Goal: Task Accomplishment & Management: Manage account settings

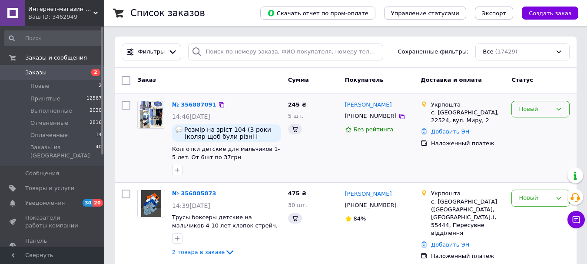
click at [535, 106] on div "Новый" at bounding box center [535, 109] width 33 height 9
click at [530, 124] on li "Принят" at bounding box center [540, 127] width 57 height 16
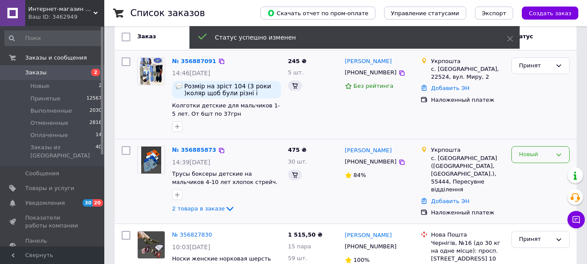
click at [529, 153] on div "Новый" at bounding box center [535, 154] width 33 height 9
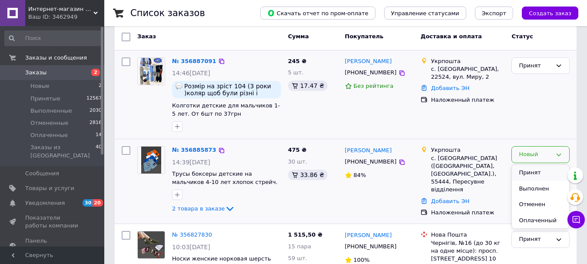
click at [528, 169] on li "Принят" at bounding box center [540, 173] width 57 height 16
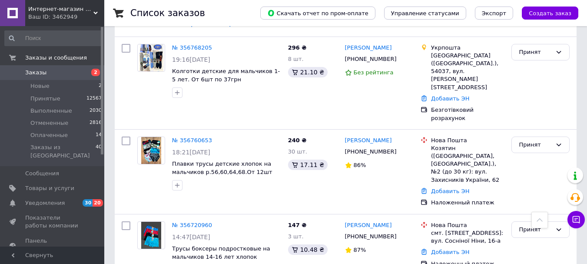
scroll to position [912, 0]
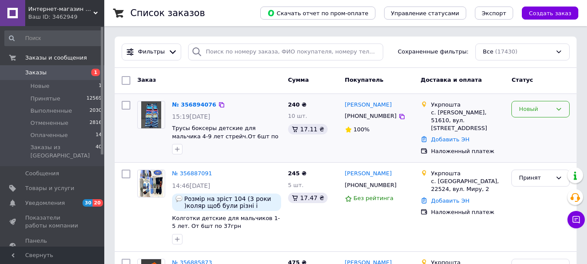
click at [524, 107] on div "Новый" at bounding box center [535, 109] width 33 height 9
click at [521, 128] on li "Принят" at bounding box center [540, 127] width 57 height 16
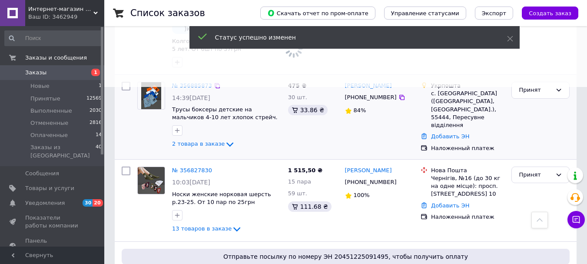
scroll to position [174, 0]
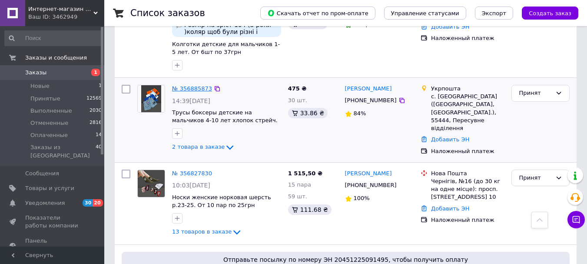
click at [189, 89] on link "№ 356885873" at bounding box center [192, 88] width 40 height 7
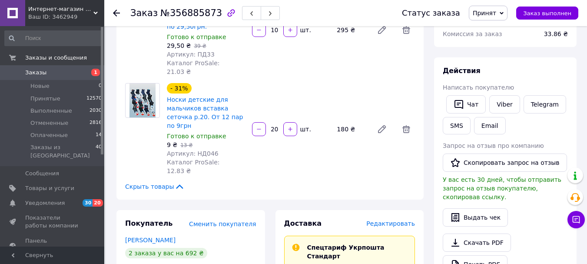
scroll to position [174, 0]
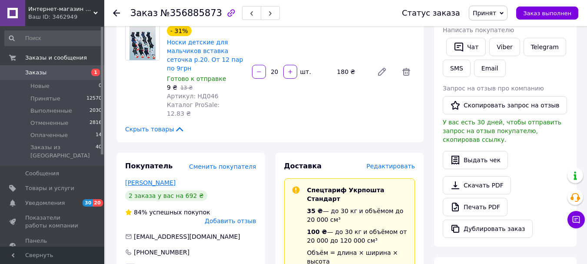
click at [153, 179] on link "[PERSON_NAME]" at bounding box center [150, 182] width 50 height 7
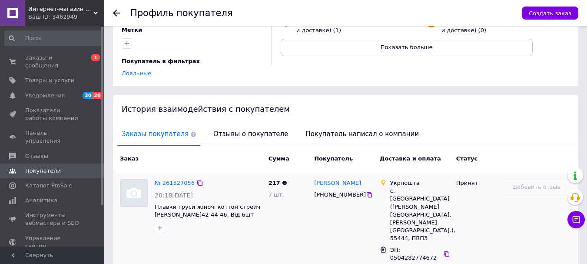
scroll to position [87, 0]
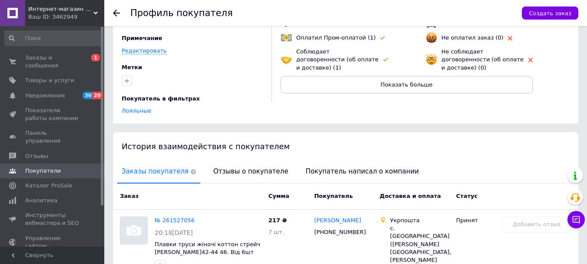
click at [114, 12] on icon at bounding box center [116, 13] width 7 height 7
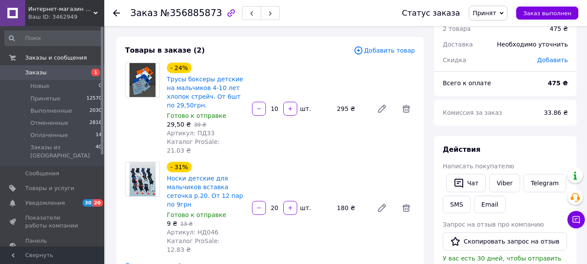
scroll to position [3, 0]
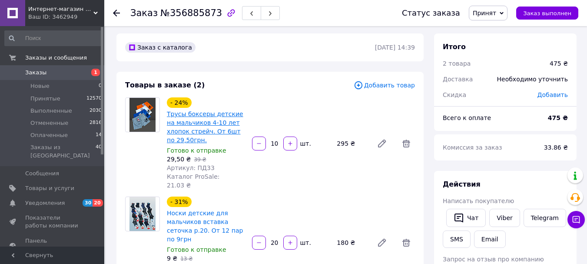
click at [240, 121] on link "Трусы боксеры детские на мальчиков 4-10 лет хлопок стрейч. От 6шт по 29,50грн." at bounding box center [205, 126] width 76 height 33
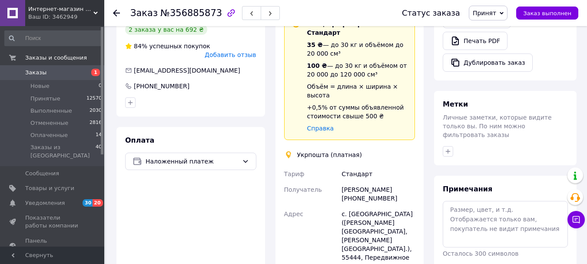
scroll to position [347, 0]
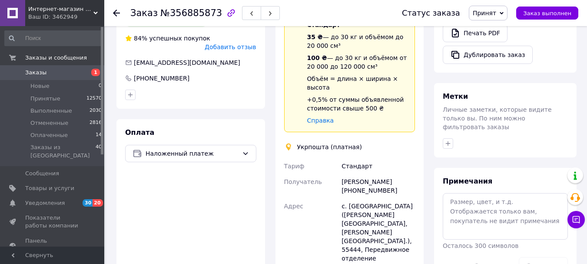
click at [116, 12] on icon at bounding box center [116, 13] width 7 height 7
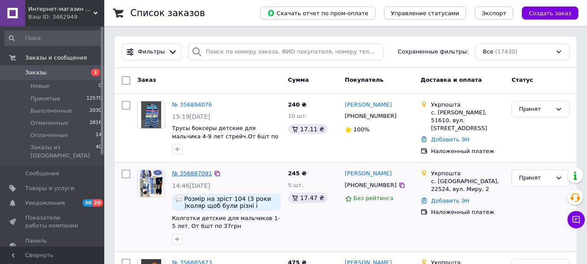
click at [189, 170] on link "№ 356887091" at bounding box center [192, 173] width 40 height 7
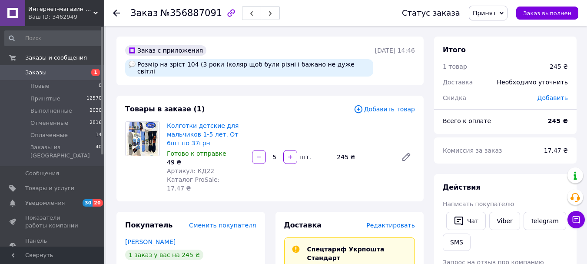
click at [119, 13] on use at bounding box center [116, 13] width 7 height 7
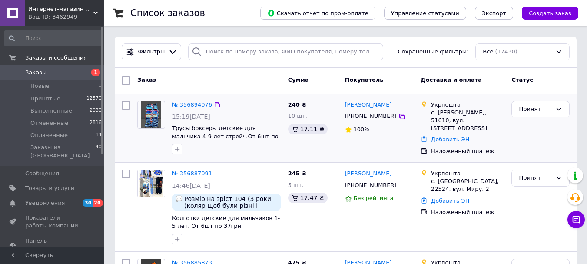
click at [194, 105] on link "№ 356894076" at bounding box center [192, 104] width 40 height 7
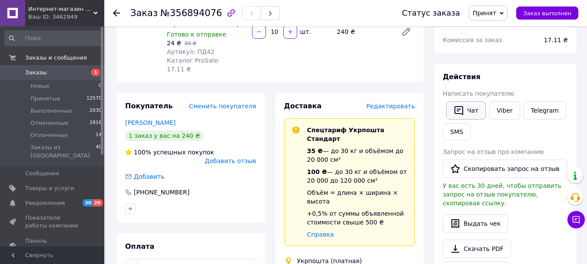
scroll to position [43, 0]
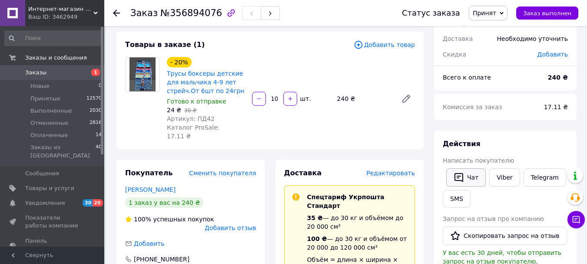
click at [466, 180] on button "Чат" at bounding box center [466, 177] width 40 height 18
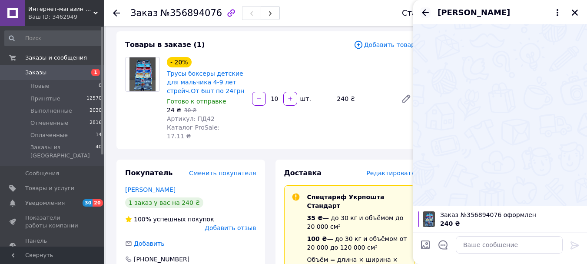
click at [426, 12] on icon "Назад" at bounding box center [425, 12] width 10 height 10
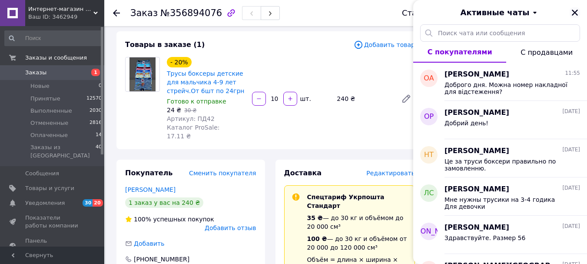
click at [574, 12] on icon "Закрыть" at bounding box center [575, 13] width 6 height 6
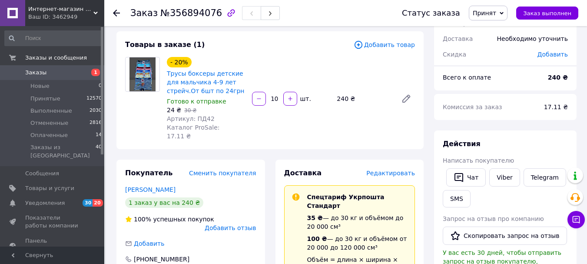
scroll to position [0, 0]
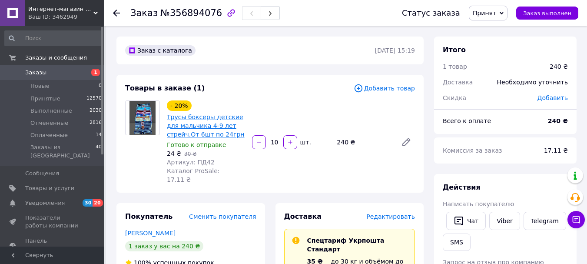
click at [190, 133] on link "Трусы боксеры детские для мальчика 4-9 лет стрейч.От 6шт по 24грн" at bounding box center [206, 125] width 78 height 24
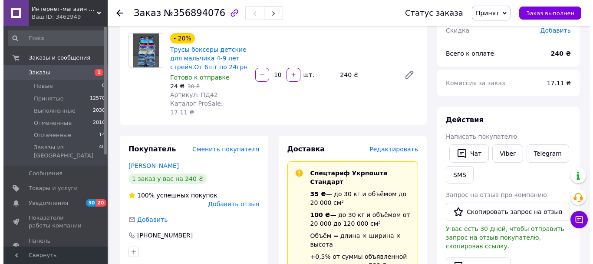
scroll to position [43, 0]
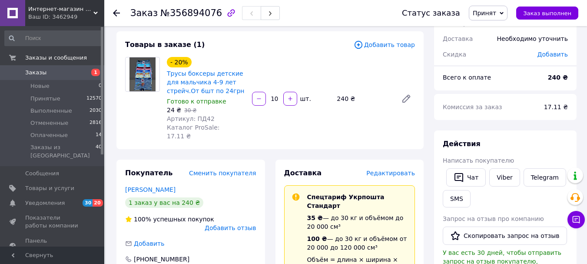
click at [400, 169] on span "Редактировать" at bounding box center [390, 172] width 49 height 7
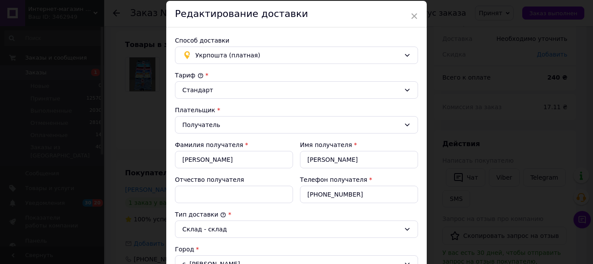
scroll to position [0, 0]
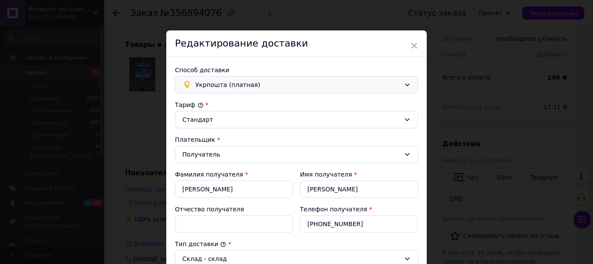
click at [254, 85] on span "Укрпошта (платная)" at bounding box center [297, 85] width 205 height 10
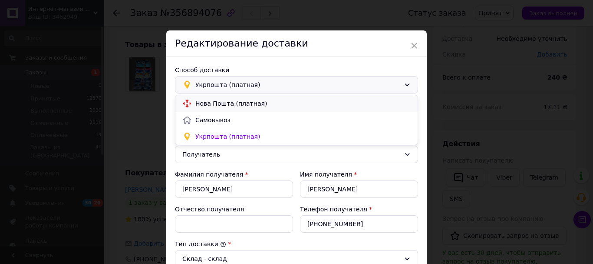
click at [245, 104] on span "Нова Пошта (платная)" at bounding box center [302, 103] width 215 height 9
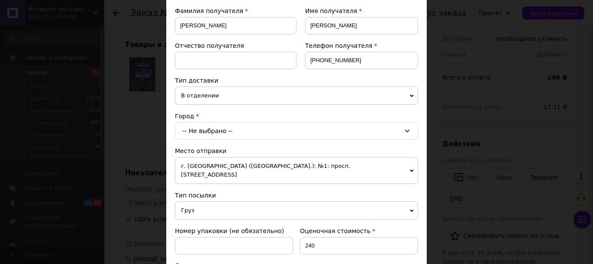
scroll to position [174, 0]
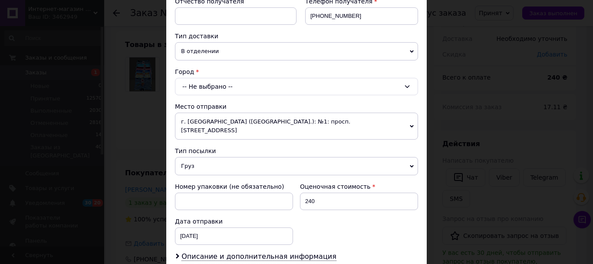
click at [212, 89] on div "-- Не выбрано --" at bounding box center [296, 86] width 243 height 17
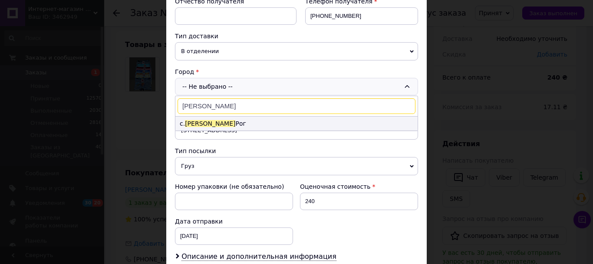
type input "[PERSON_NAME]"
click at [213, 119] on li "с. [PERSON_NAME]" at bounding box center [296, 123] width 242 height 14
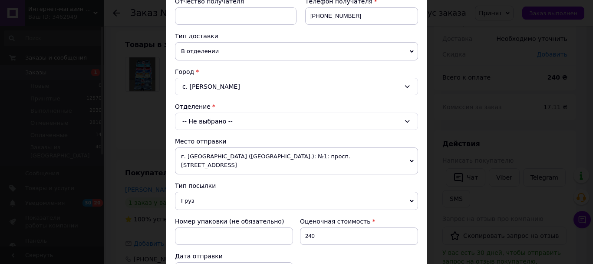
click at [224, 119] on div "-- Не выбрано --" at bounding box center [296, 120] width 243 height 17
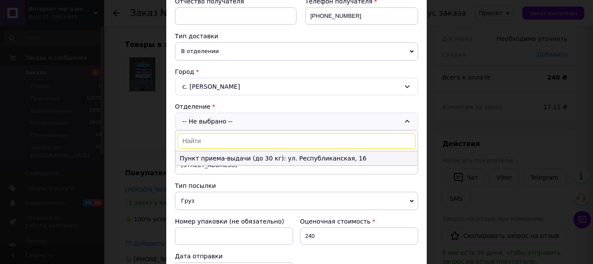
click at [305, 159] on li "Пункт приема-выдачи (до 30 кг): ул. Республиканская, 16" at bounding box center [296, 158] width 242 height 14
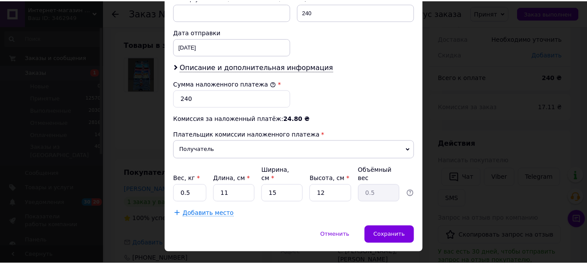
scroll to position [399, 0]
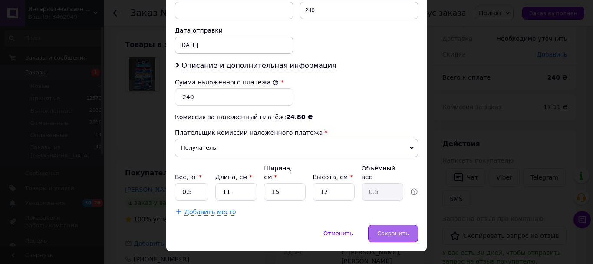
click at [389, 230] on span "Сохранить" at bounding box center [393, 233] width 32 height 7
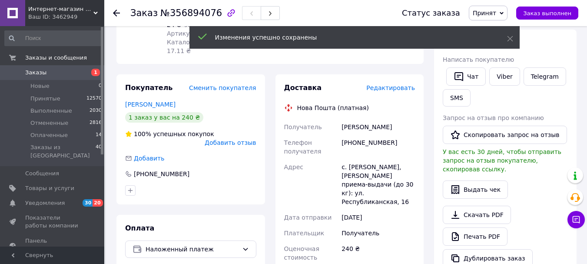
scroll to position [130, 0]
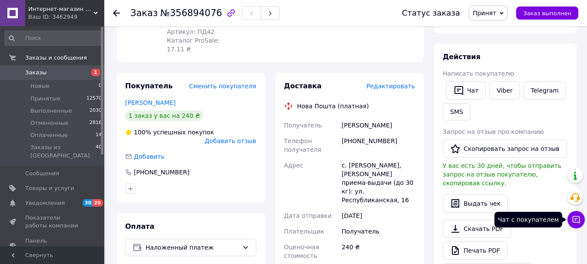
click at [579, 217] on icon at bounding box center [575, 219] width 7 height 7
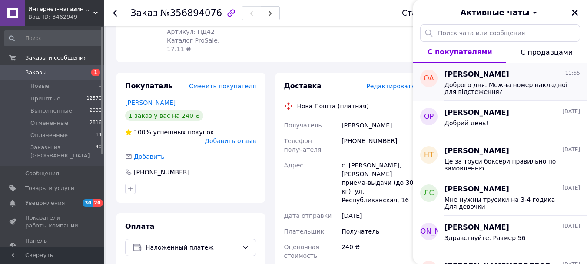
click at [526, 90] on span "Доброго дня. Можна номер накладної для відстеження?" at bounding box center [505, 88] width 123 height 14
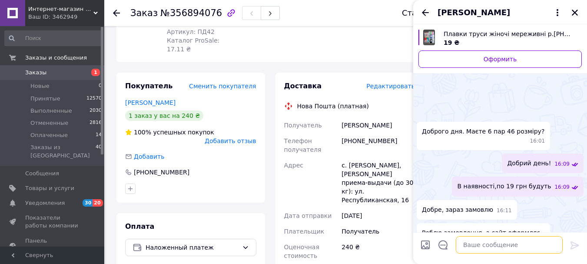
scroll to position [745, 0]
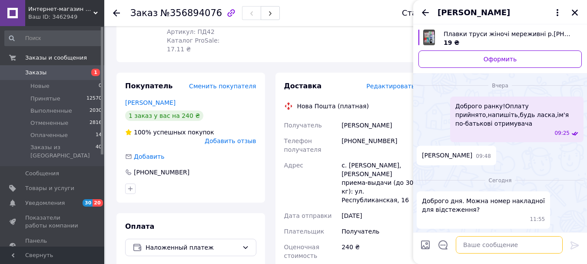
paste textarea "0504842103906"
type textarea "0504842103906"
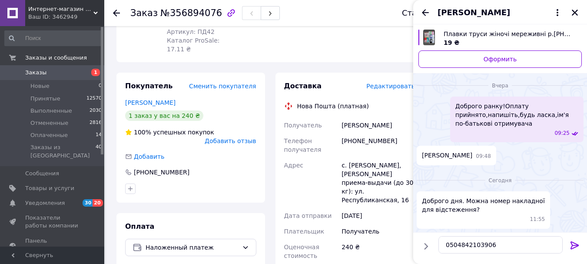
click at [577, 245] on icon at bounding box center [574, 245] width 8 height 8
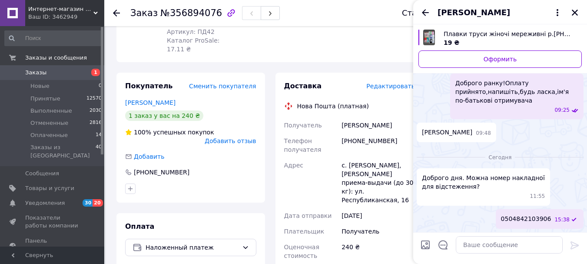
scroll to position [747, 0]
click at [481, 239] on textarea at bounding box center [509, 244] width 107 height 17
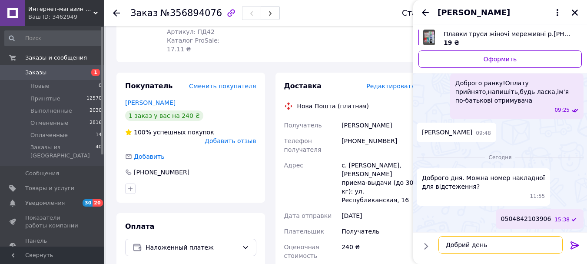
type textarea "Добрий день!"
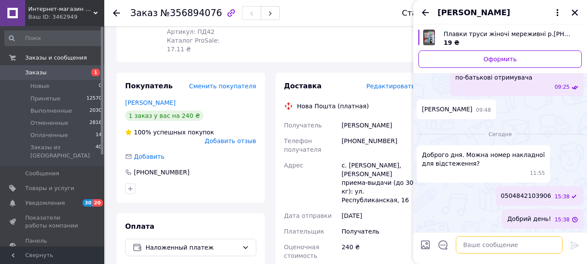
scroll to position [770, 0]
click at [114, 10] on icon at bounding box center [116, 13] width 7 height 7
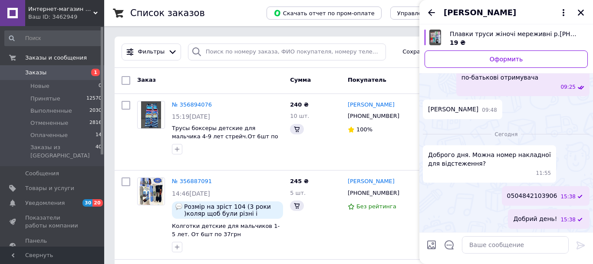
click at [432, 14] on div "[PERSON_NAME]" at bounding box center [507, 12] width 174 height 24
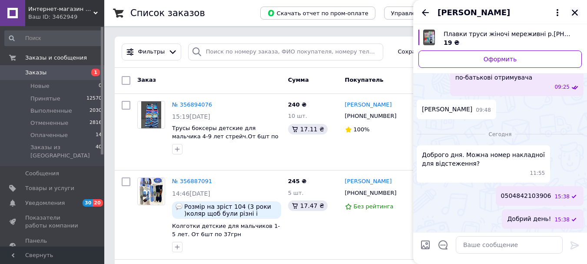
click at [575, 13] on icon "Закрыть" at bounding box center [575, 13] width 6 height 6
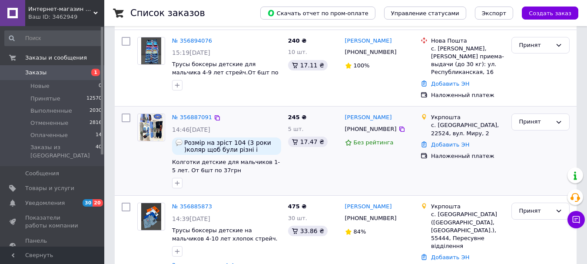
scroll to position [43, 0]
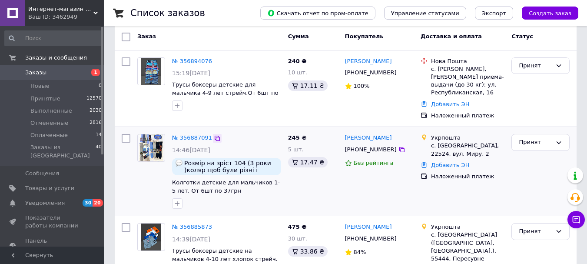
click at [214, 135] on icon at bounding box center [217, 138] width 7 height 7
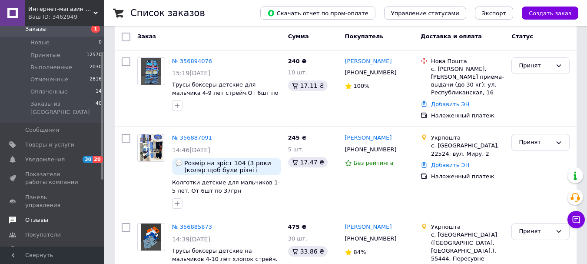
click at [49, 216] on span "Отзывы" at bounding box center [52, 220] width 55 height 8
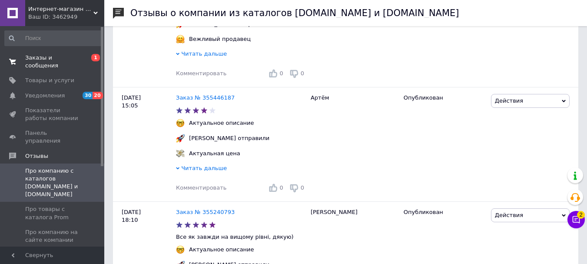
scroll to position [738, 0]
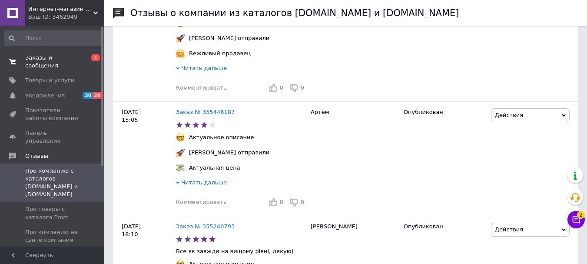
click at [57, 59] on span "Заказы и сообщения" at bounding box center [52, 62] width 55 height 16
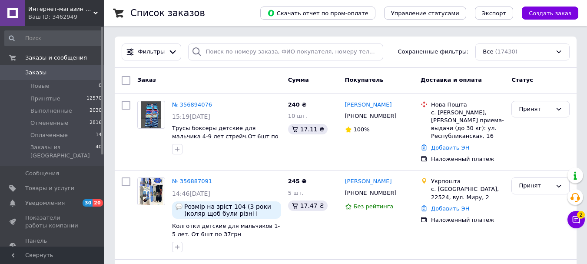
click at [575, 216] on icon at bounding box center [575, 219] width 7 height 7
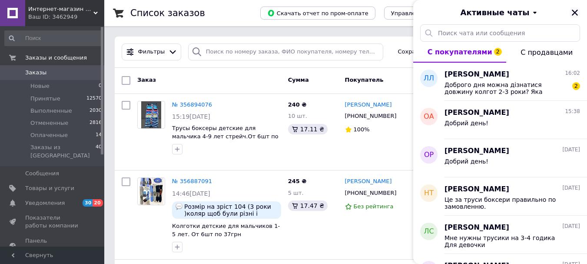
click at [572, 13] on icon "Закрыть" at bounding box center [575, 13] width 8 height 8
